Goal: Communication & Community: Participate in discussion

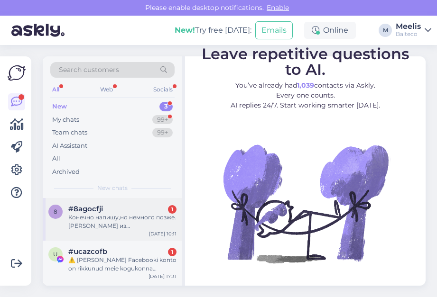
click at [86, 223] on div "Конечно напишу,но немного позже. [PERSON_NAME] из [GEOGRAPHIC_DATA]." at bounding box center [122, 221] width 108 height 17
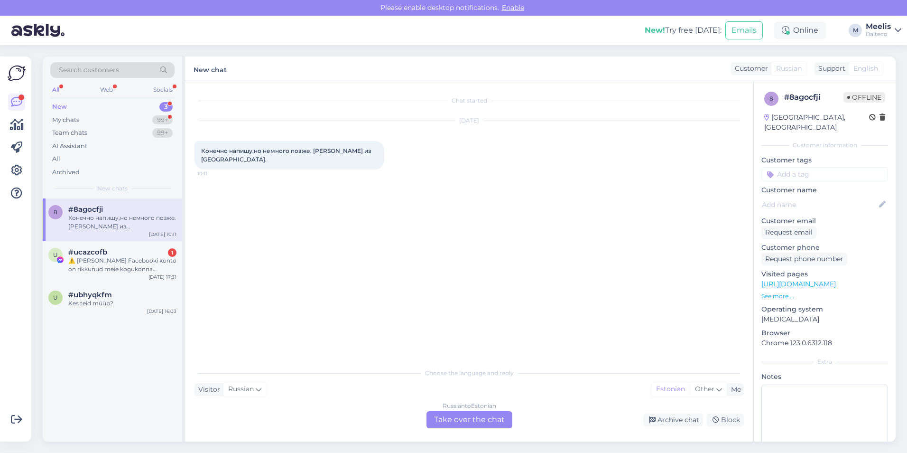
click at [436, 297] on div "Russian to Estonian Take over the chat" at bounding box center [469, 419] width 86 height 17
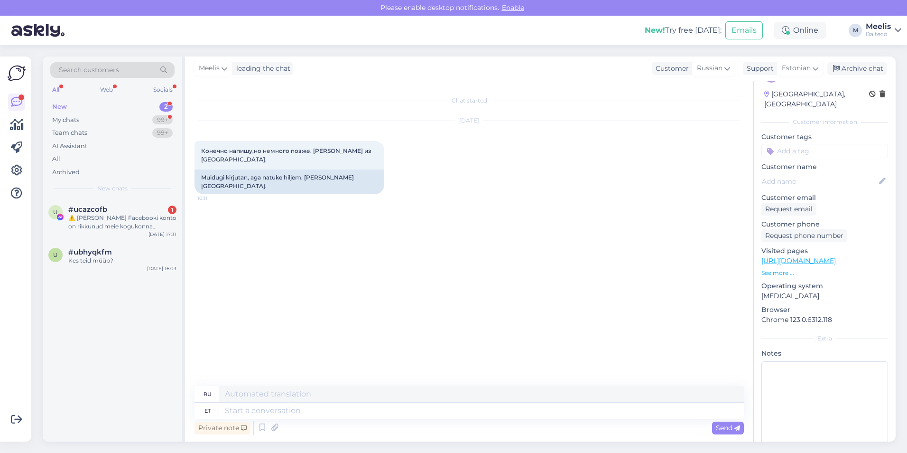
scroll to position [33, 0]
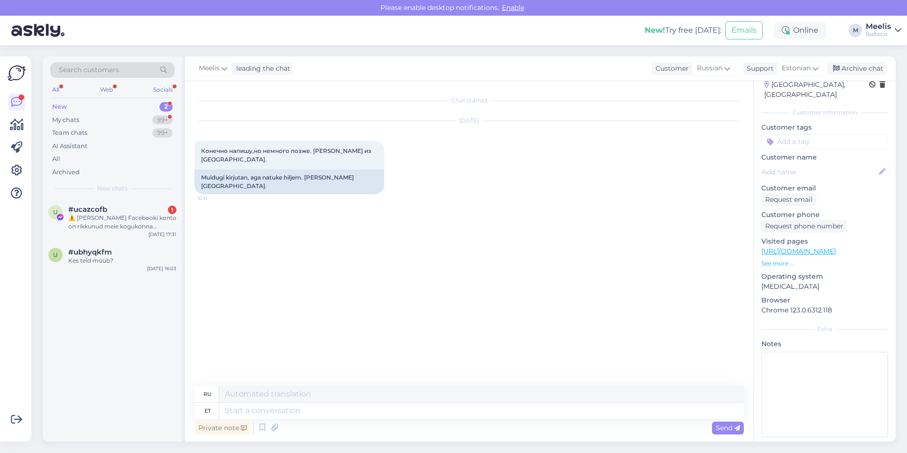
click at [77, 109] on div "New 2" at bounding box center [112, 106] width 124 height 13
click at [84, 131] on div "Team chats" at bounding box center [69, 132] width 35 height 9
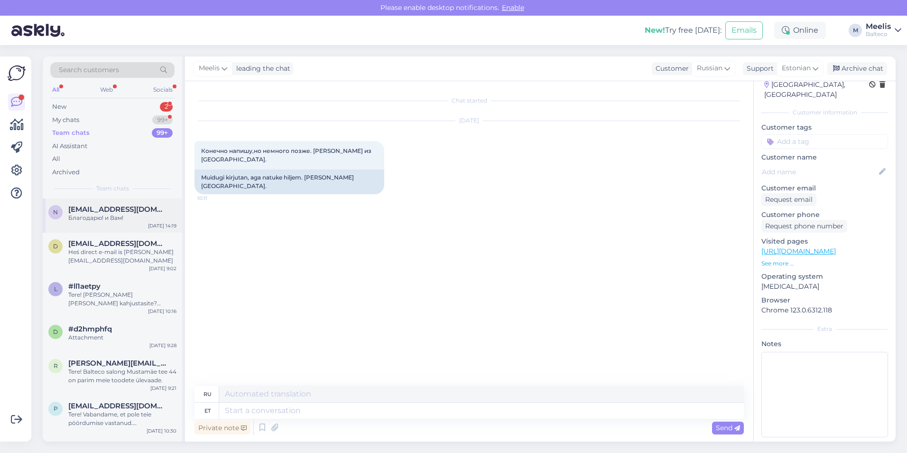
click at [101, 215] on div "Благодарю! и Вам!" at bounding box center [122, 217] width 108 height 9
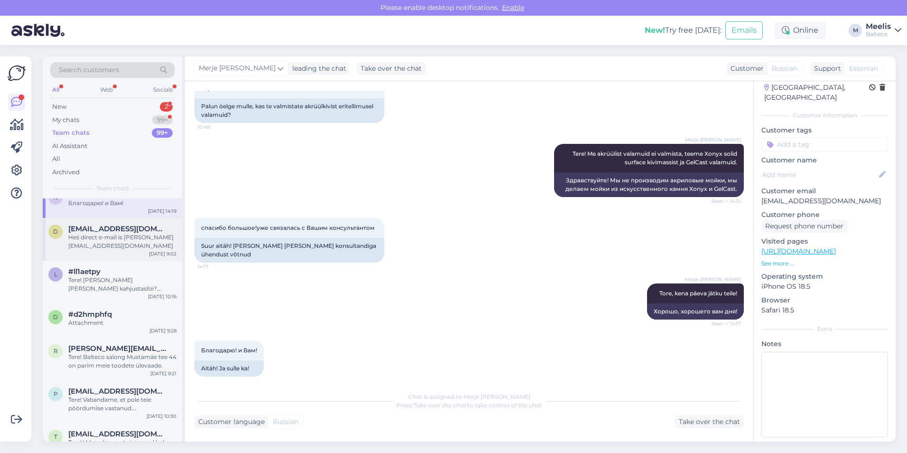
scroll to position [0, 0]
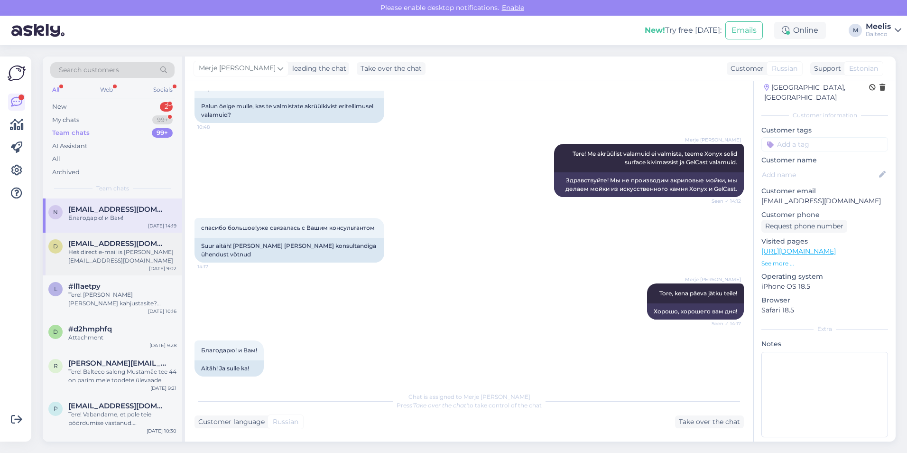
click at [96, 258] on div "Heś direct e-mail is [PERSON_NAME][EMAIL_ADDRESS][DOMAIN_NAME]" at bounding box center [122, 256] width 108 height 17
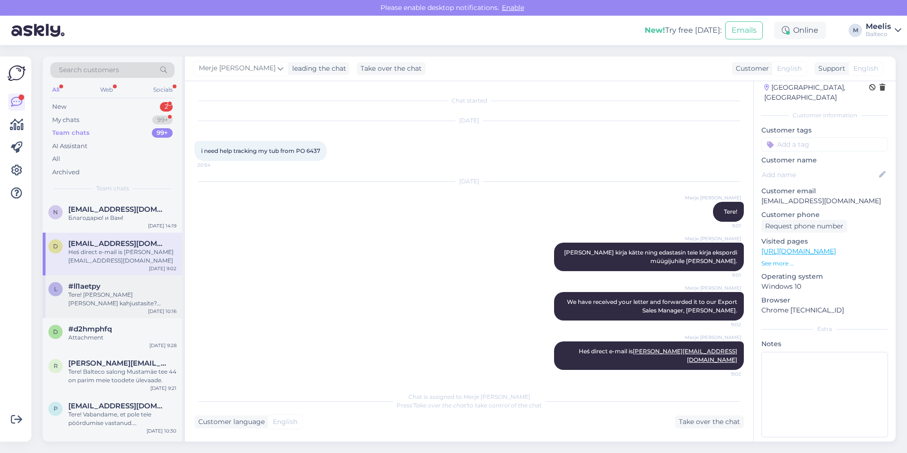
click at [114, 297] on div "Tere! [PERSON_NAME] [PERSON_NAME] kahjustasite? Kivivanni või akrüülvanni?" at bounding box center [122, 298] width 108 height 17
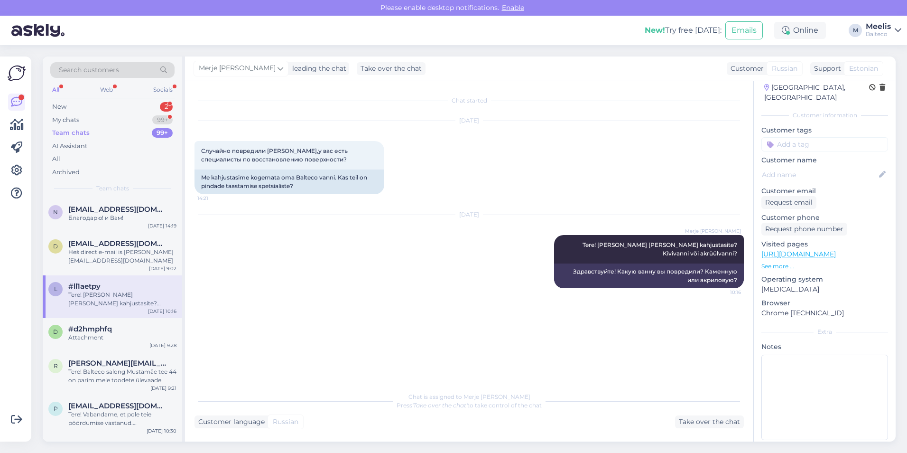
scroll to position [33, 0]
click at [101, 297] on div "Attachment" at bounding box center [122, 337] width 108 height 9
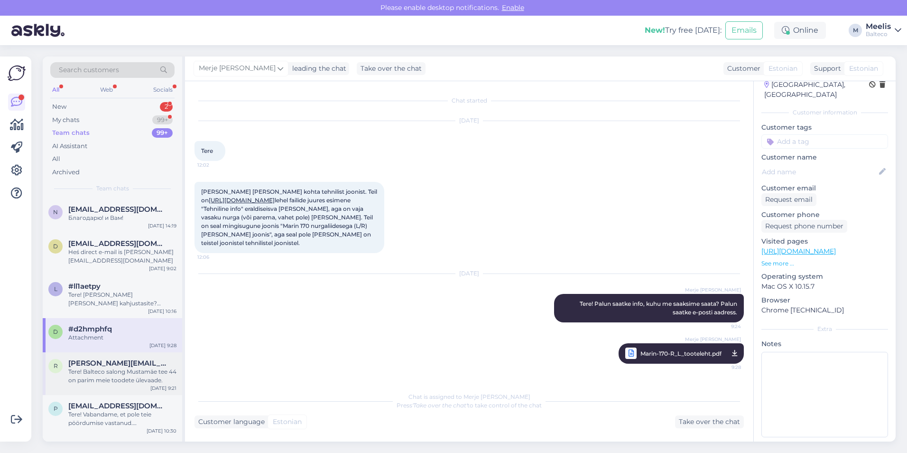
click at [109, 297] on span "[PERSON_NAME][EMAIL_ADDRESS][DOMAIN_NAME]" at bounding box center [117, 363] width 99 height 9
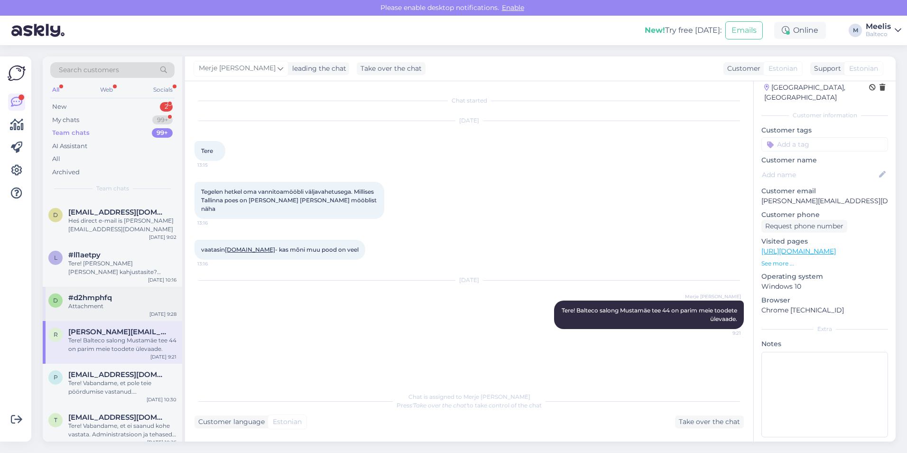
scroll to position [47, 0]
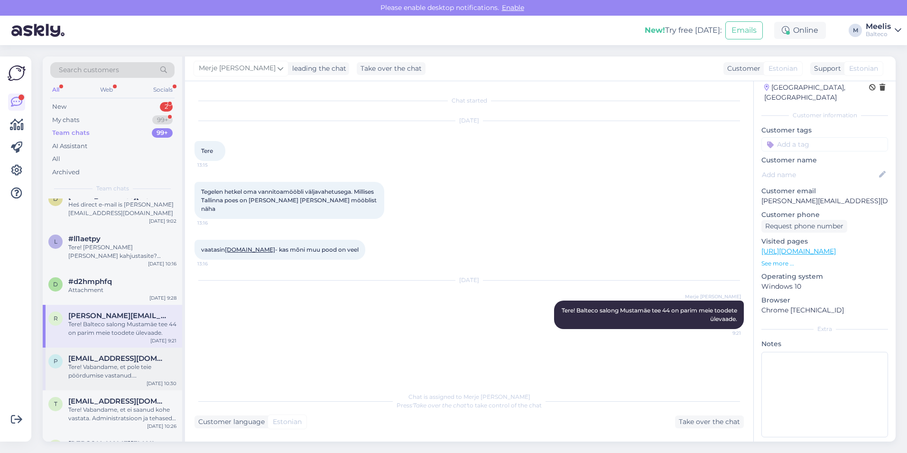
click at [112, 297] on div "Tere! Vabandame, et pole teie pöördumise vastanud. Administratsioon ja tehased …" at bounding box center [122, 370] width 108 height 17
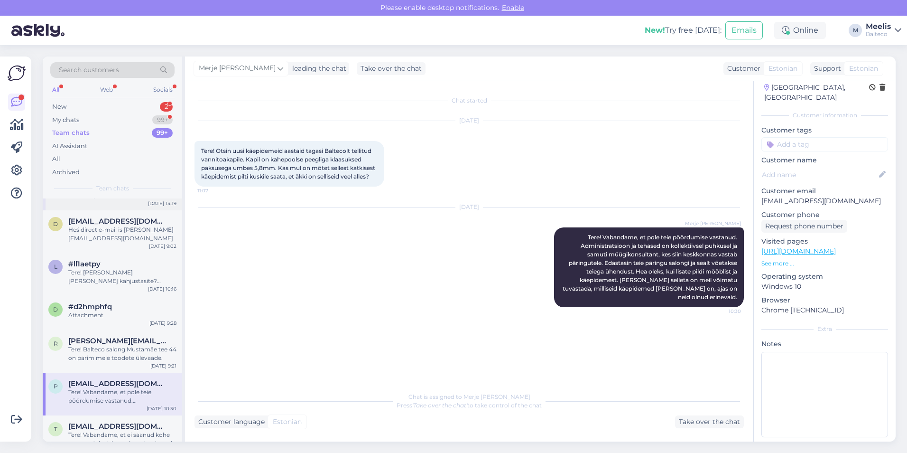
scroll to position [0, 0]
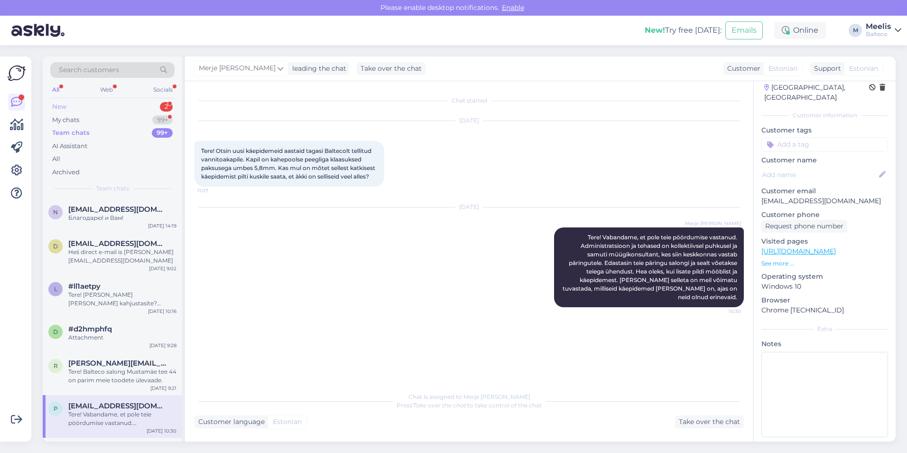
click at [71, 105] on div "New 2" at bounding box center [112, 106] width 124 height 13
